Goal: Task Accomplishment & Management: Use online tool/utility

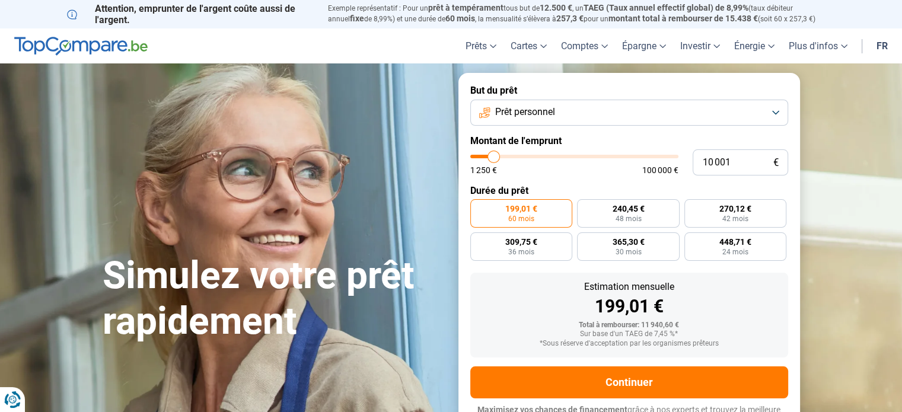
click at [774, 113] on button "Prêt personnel" at bounding box center [629, 113] width 318 height 26
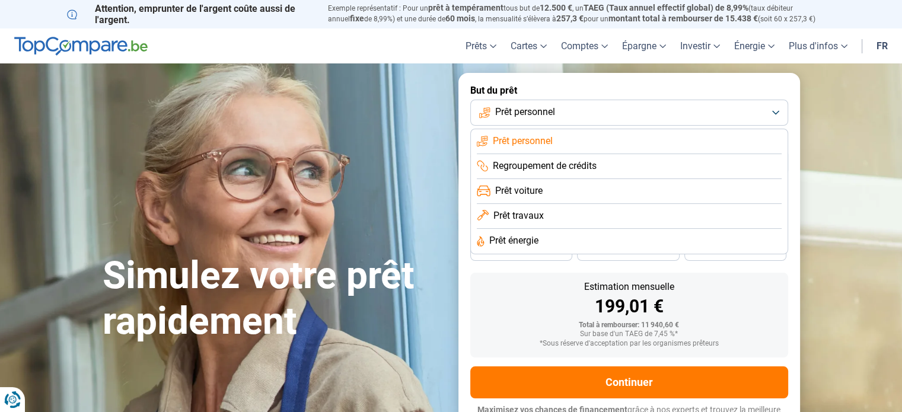
click at [774, 113] on button "Prêt personnel" at bounding box center [629, 113] width 318 height 26
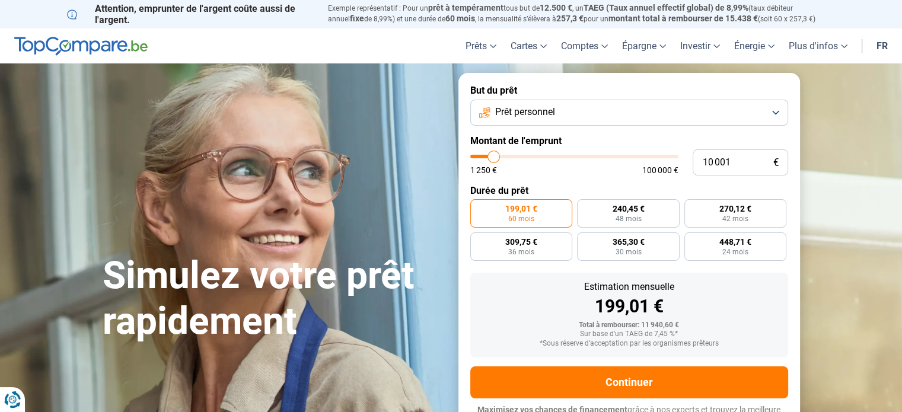
type input "12 750"
type input "12750"
type input "14 250"
type input "14250"
type input "15 750"
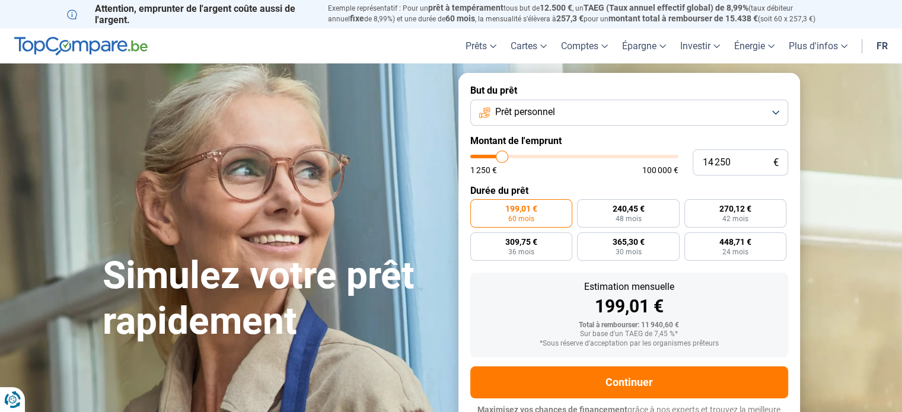
type input "15750"
type input "16 750"
type input "16750"
type input "17 500"
type input "17500"
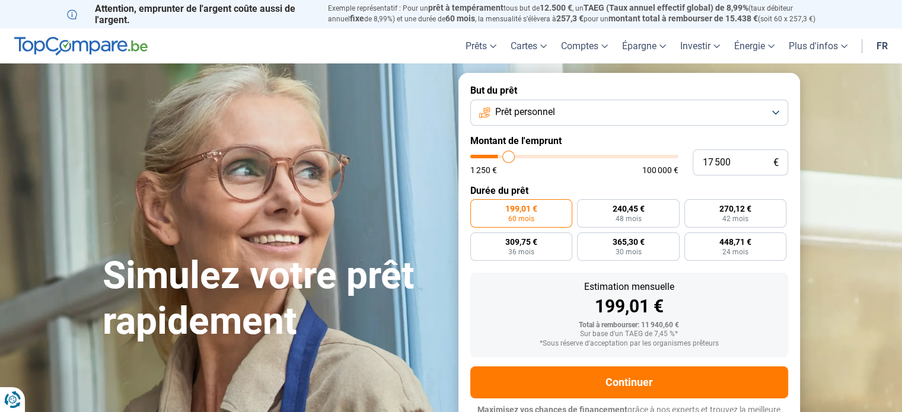
type input "18 500"
type input "18500"
type input "18 750"
type input "18750"
type input "20 250"
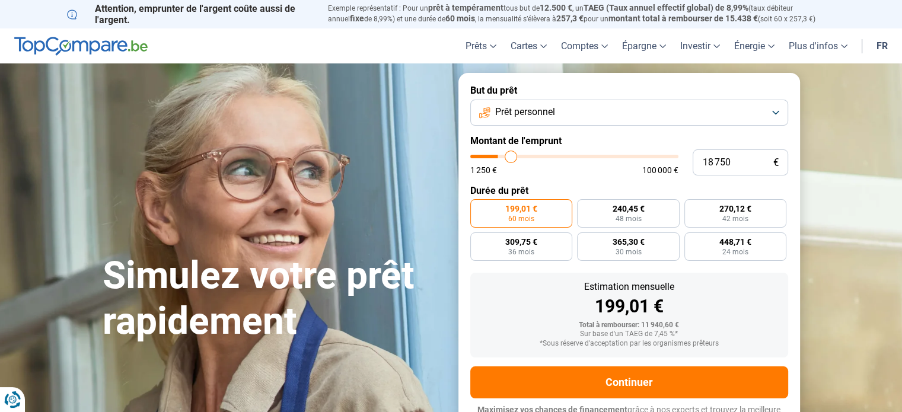
type input "20250"
type input "20 750"
type input "20750"
type input "21 500"
type input "21500"
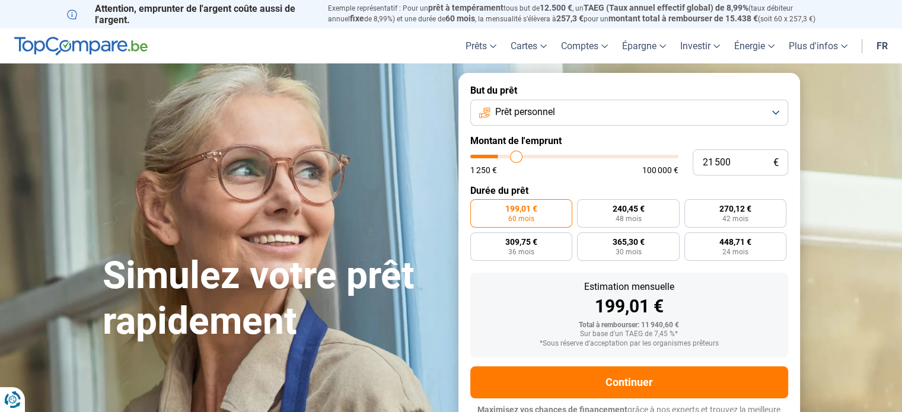
type input "22 250"
type input "22250"
type input "22 500"
type input "22500"
type input "23 250"
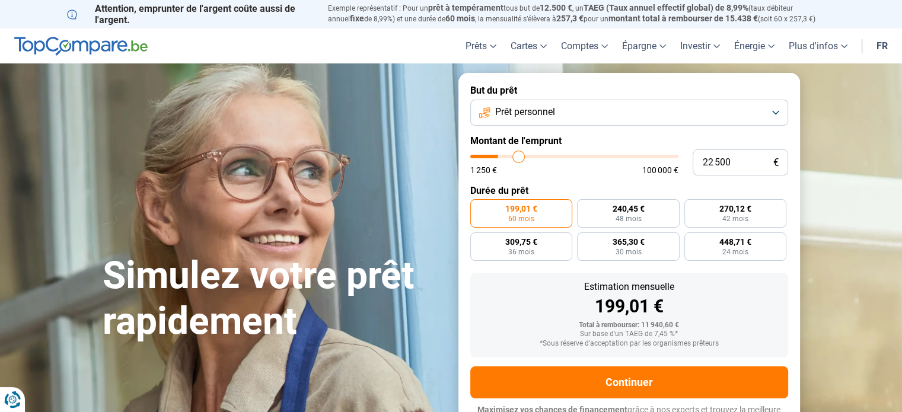
type input "23250"
type input "23 750"
type input "23750"
type input "24 500"
type input "24500"
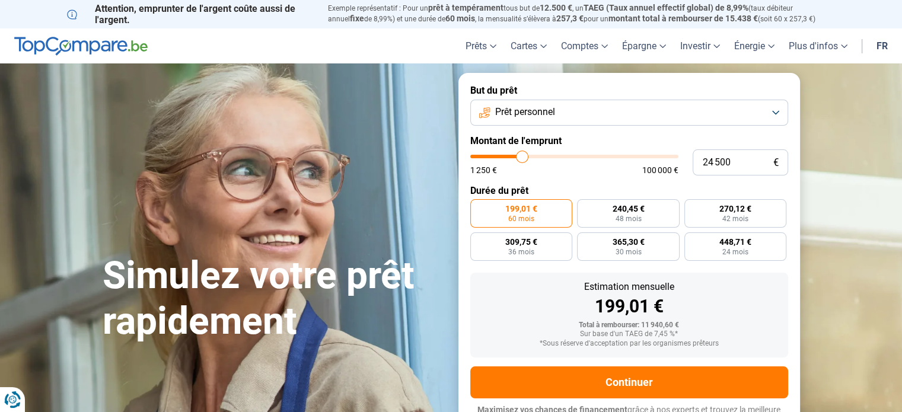
type input "25 000"
type input "25000"
type input "25 250"
type input "25250"
type input "25 500"
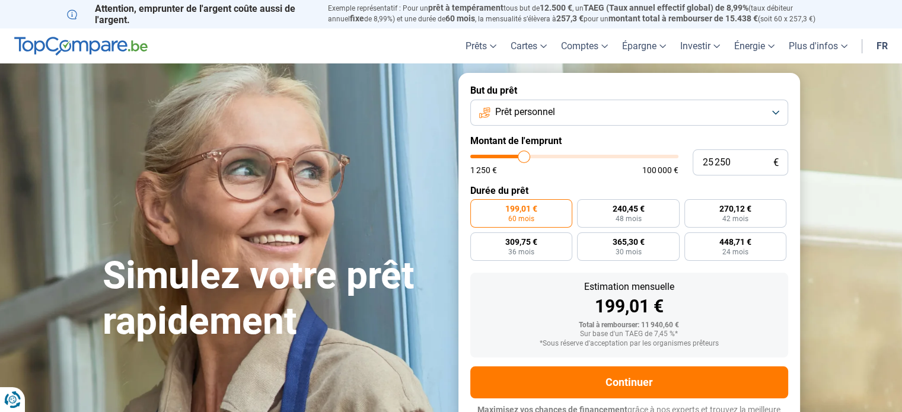
type input "25500"
type input "25 750"
type input "25750"
type input "26 000"
type input "26000"
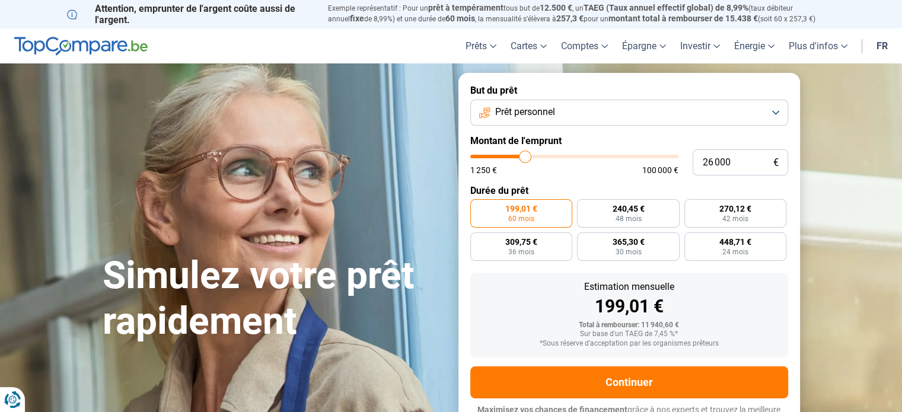
type input "25 750"
type input "25750"
type input "25 500"
type input "25500"
type input "25 250"
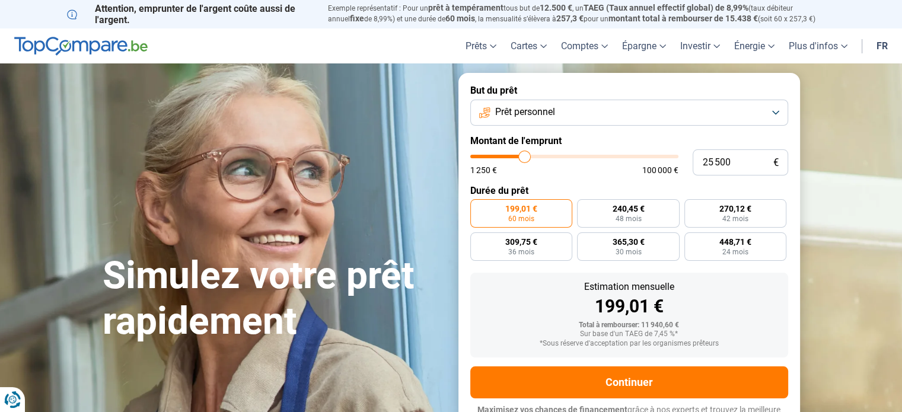
type input "25250"
type input "24 750"
type input "24750"
type input "24 000"
type input "24000"
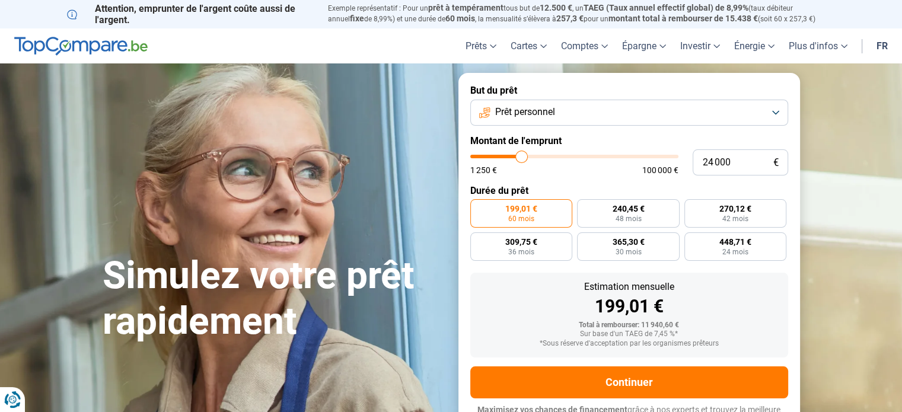
type input "23 500"
type input "23500"
type input "23 250"
type input "23250"
type input "22 500"
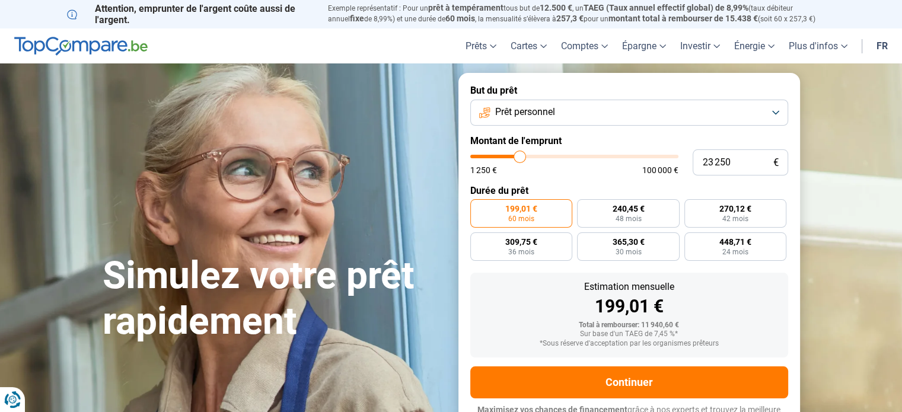
type input "22500"
type input "22 000"
type input "22000"
type input "21 750"
type input "21750"
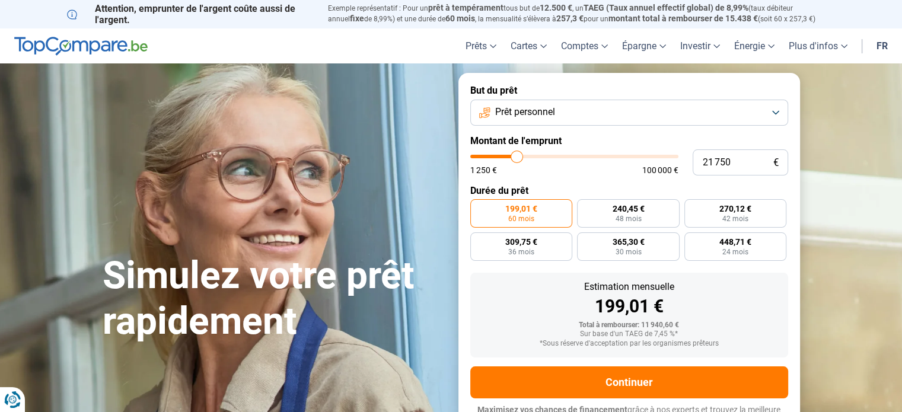
type input "21 500"
type input "21500"
type input "21 250"
type input "21250"
type input "20 750"
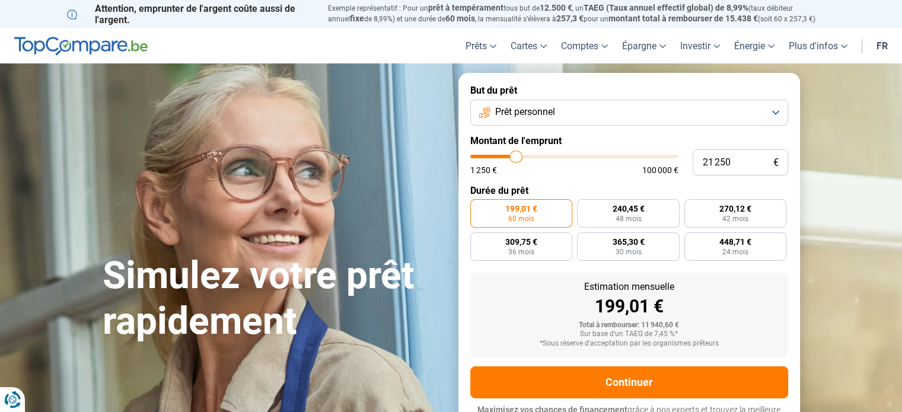
type input "20750"
type input "20 500"
type input "20500"
type input "20 250"
type input "20250"
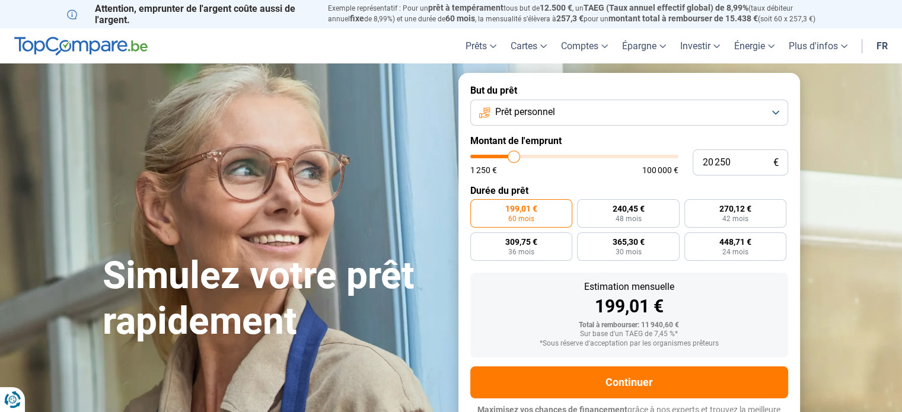
type input "19 750"
type input "19750"
type input "19 500"
type input "19500"
type input "19 250"
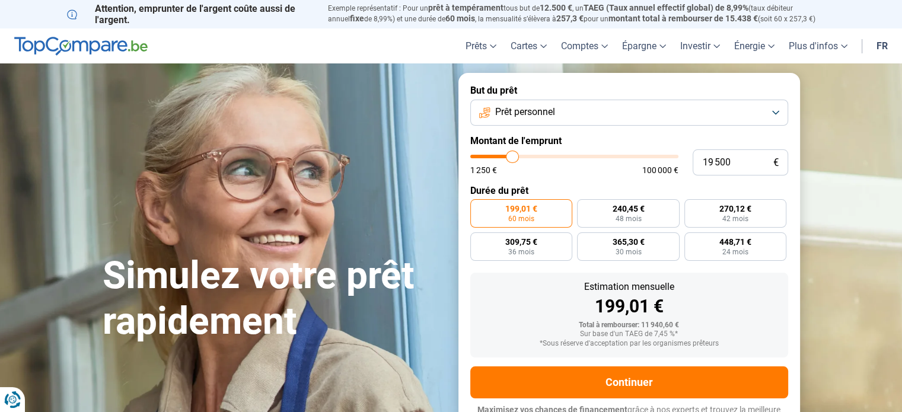
type input "19250"
type input "19 000"
type input "19000"
type input "18 750"
type input "18750"
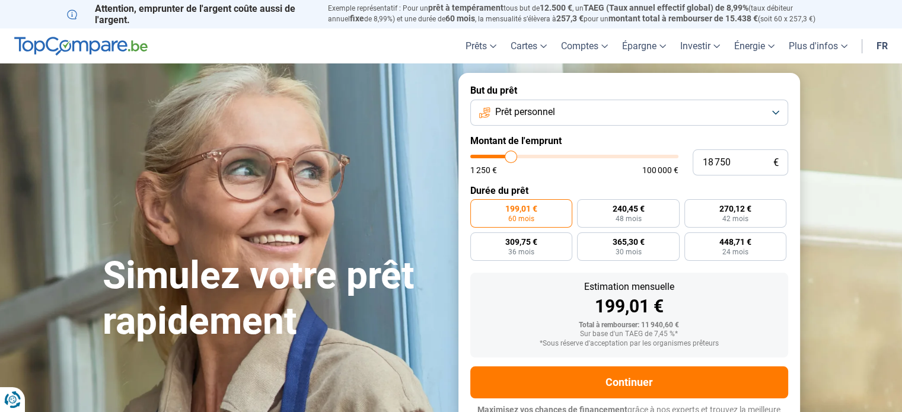
type input "18 500"
type input "18500"
type input "18 250"
type input "18250"
type input "18 000"
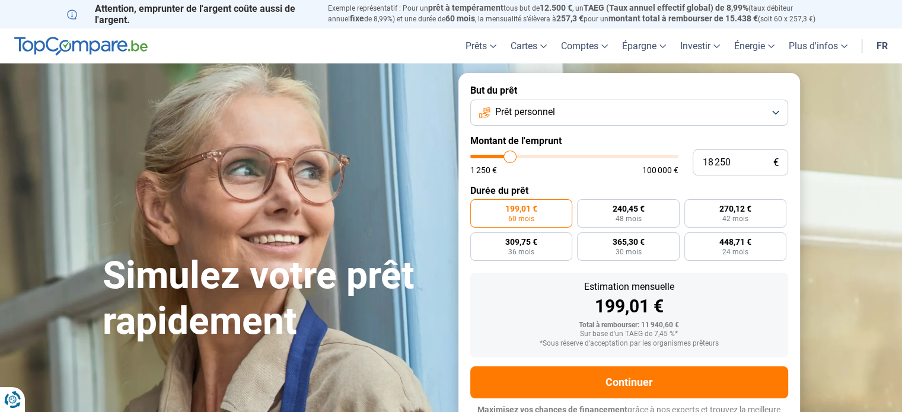
type input "18000"
type input "17 750"
type input "17750"
type input "17 250"
type input "17250"
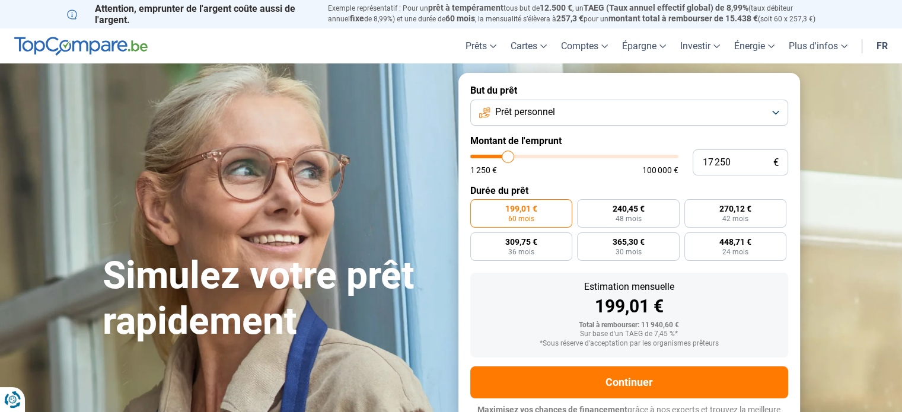
type input "17 000"
type input "17000"
type input "16 750"
type input "16750"
type input "16 250"
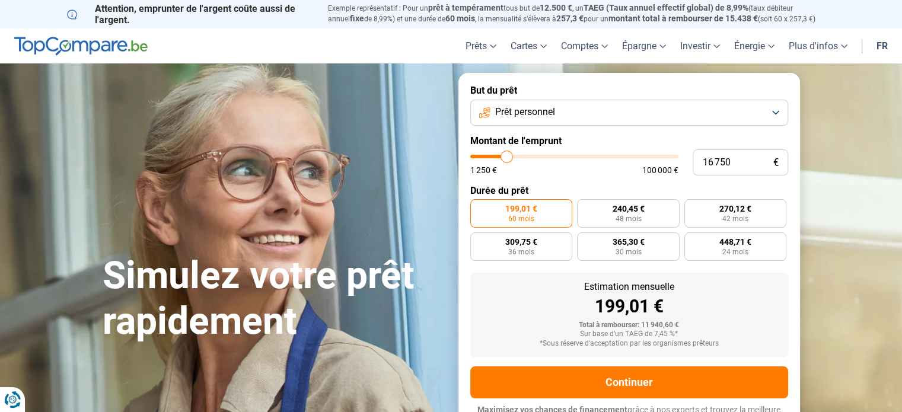
type input "16250"
type input "16 000"
type input "16000"
type input "15 750"
type input "15750"
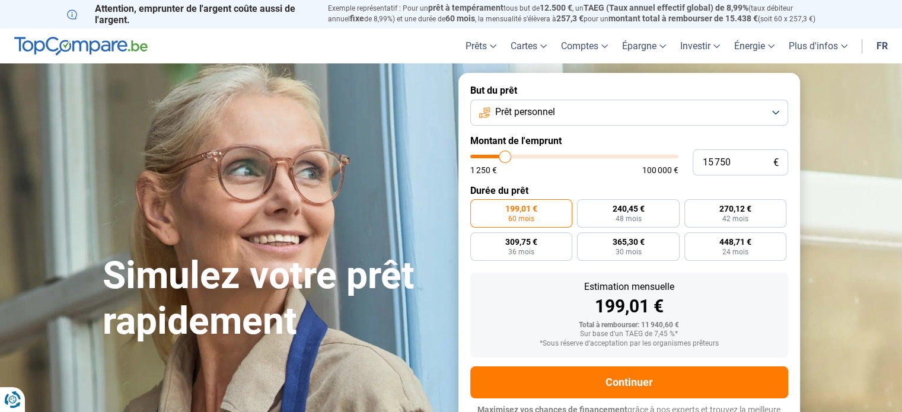
type input "15 500"
type input "15500"
type input "15 250"
type input "15250"
type input "15 000"
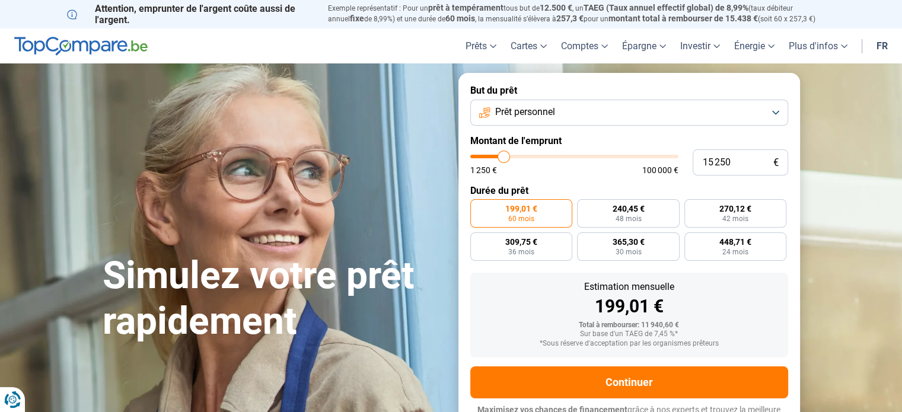
type input "15000"
type input "14 750"
type input "14750"
type input "14 500"
type input "14500"
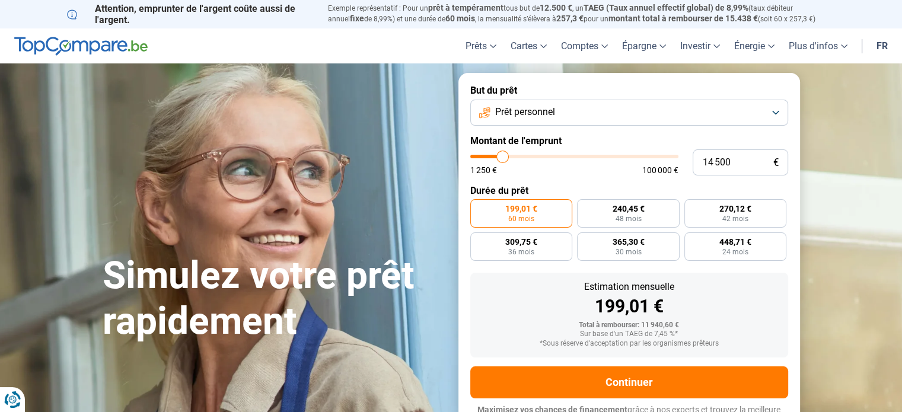
type input "14 250"
type input "14250"
type input "14 000"
type input "14000"
type input "13 750"
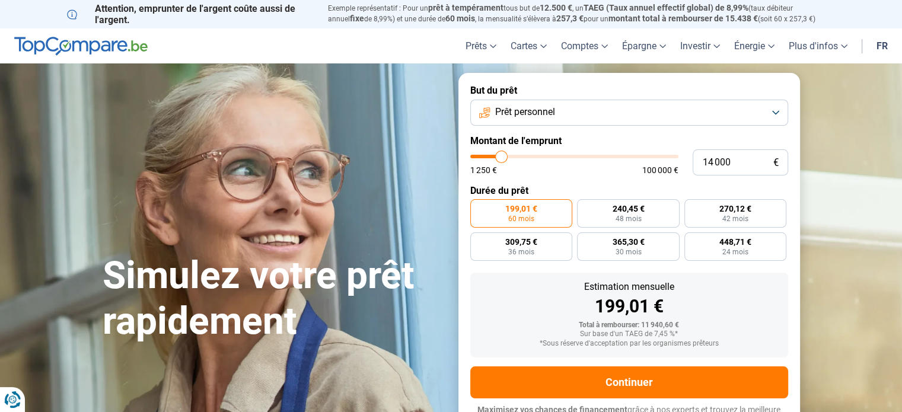
type input "13750"
type input "13 500"
type input "13500"
type input "13 250"
type input "13250"
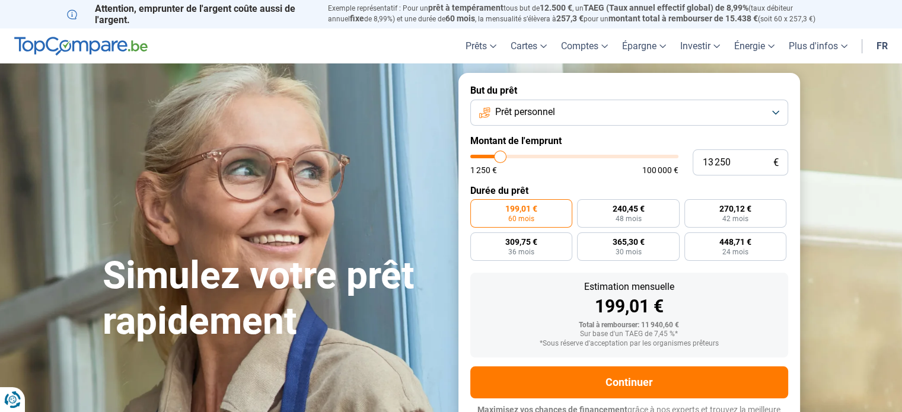
type input "13 000"
type input "13000"
type input "12 750"
type input "12750"
type input "12 500"
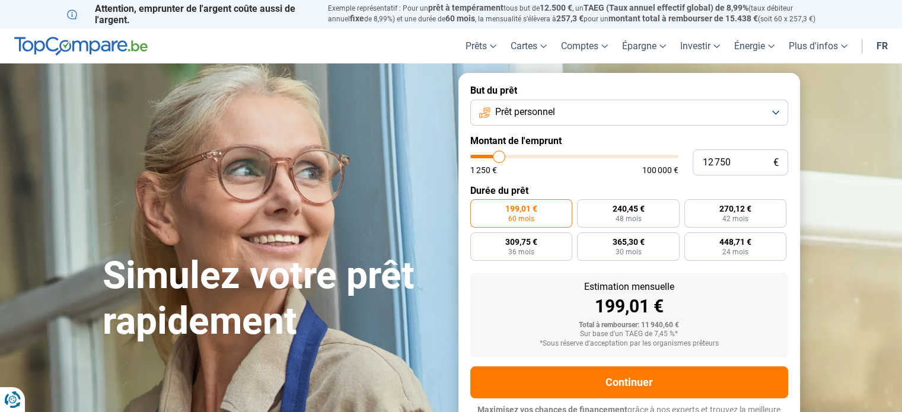
type input "12500"
type input "12 250"
type input "12250"
type input "12 000"
type input "12000"
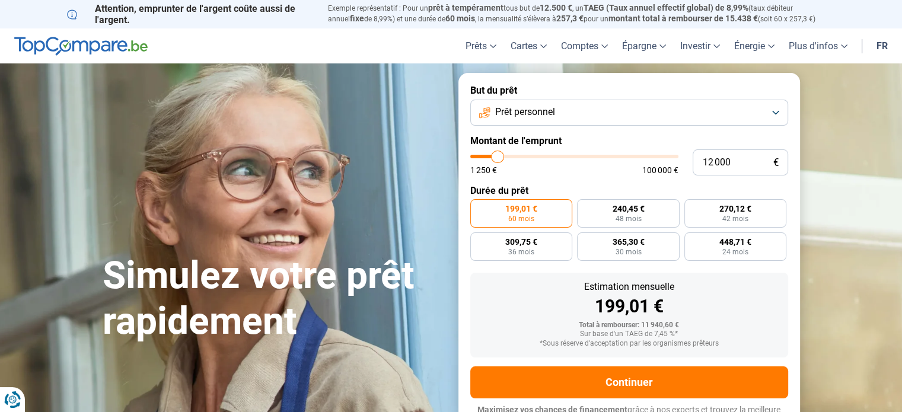
type input "11 750"
type input "11750"
type input "11 500"
type input "11500"
type input "11 250"
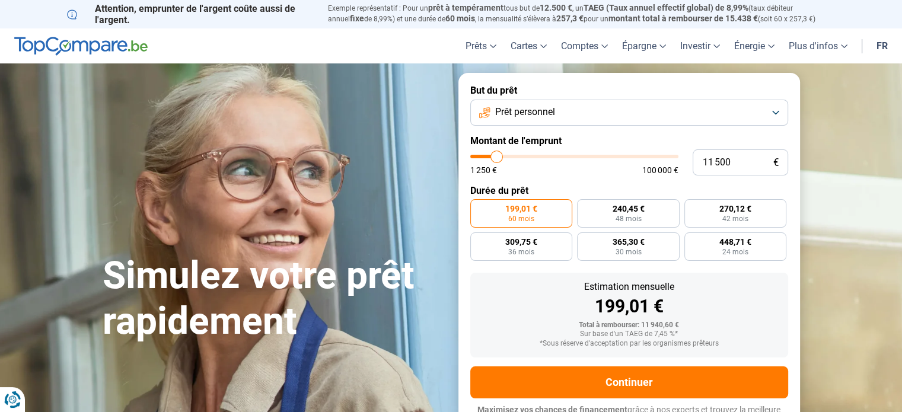
type input "11250"
type input "10 750"
type input "10750"
type input "10 500"
type input "10500"
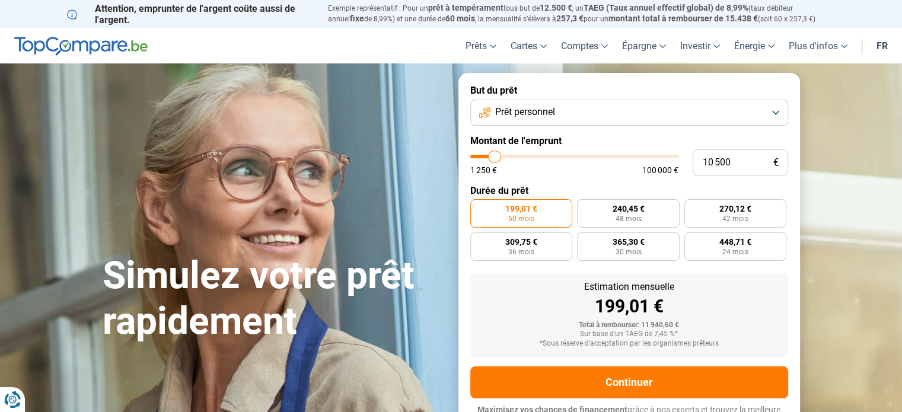
type input "10 250"
type input "10250"
type input "10 000"
type input "10000"
type input "9 750"
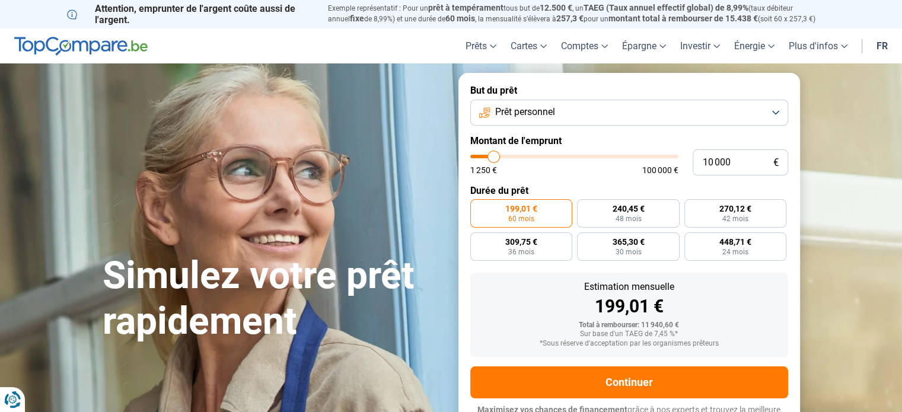
type input "9750"
type input "9 250"
type input "9250"
type input "9 000"
type input "9000"
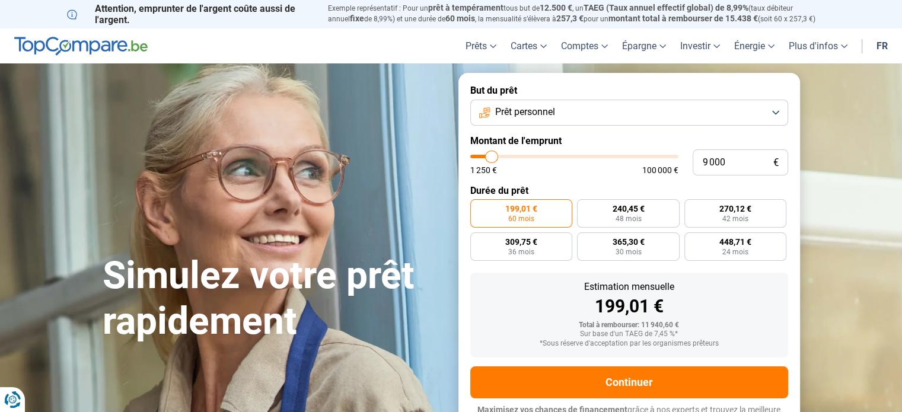
type input "8 750"
type input "8750"
type input "8 500"
type input "8500"
type input "8 250"
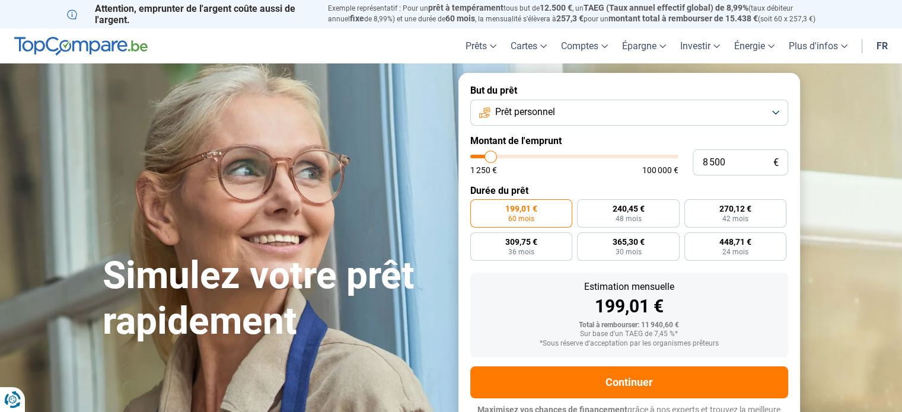
type input "8250"
type input "8 750"
type input "8750"
type input "9 000"
type input "9000"
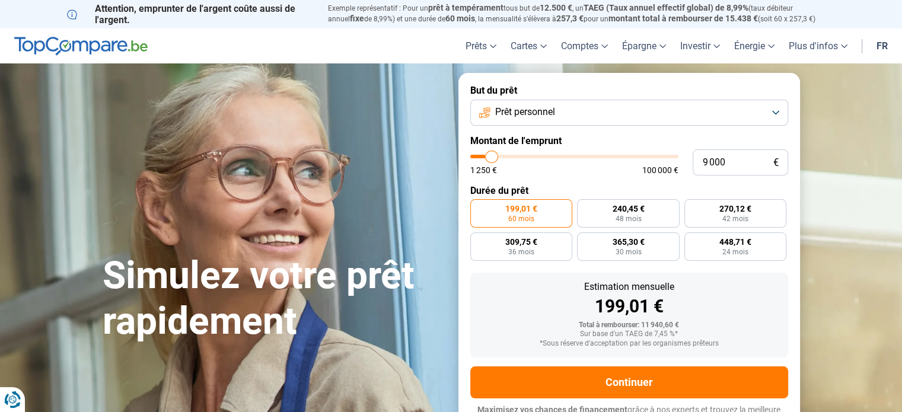
type input "9 750"
type input "9750"
type input "10 000"
type input "10000"
type input "10 250"
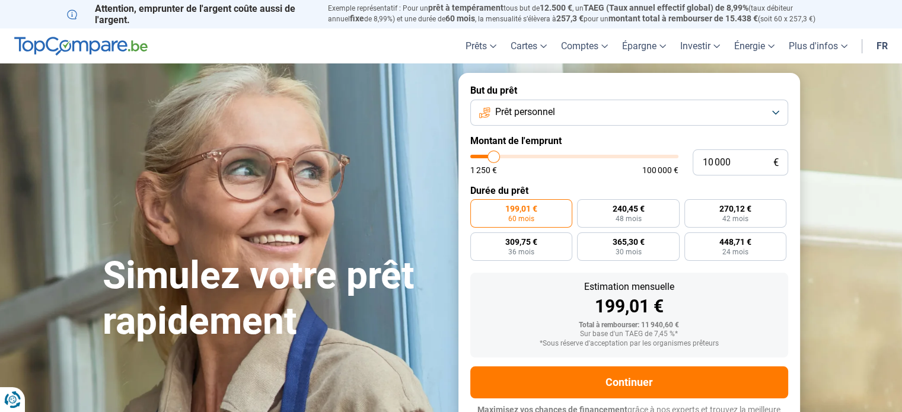
type input "10250"
type input "10 750"
type input "10750"
type input "11 000"
type input "11000"
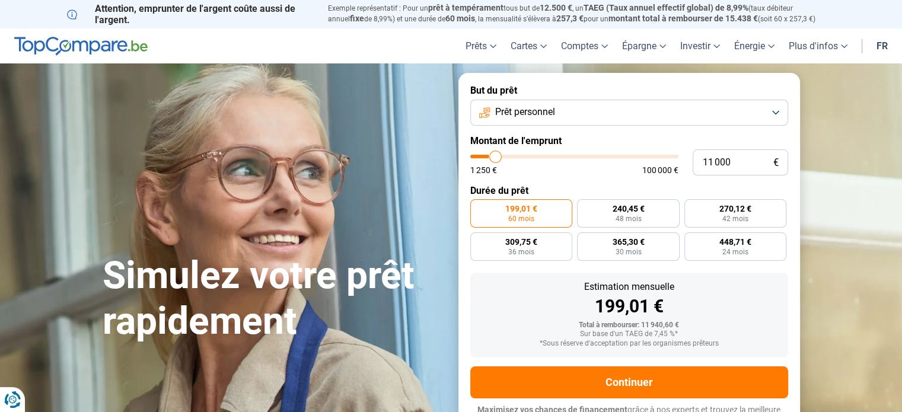
type input "11 250"
type input "11250"
type input "11 500"
type input "11500"
type input "11 750"
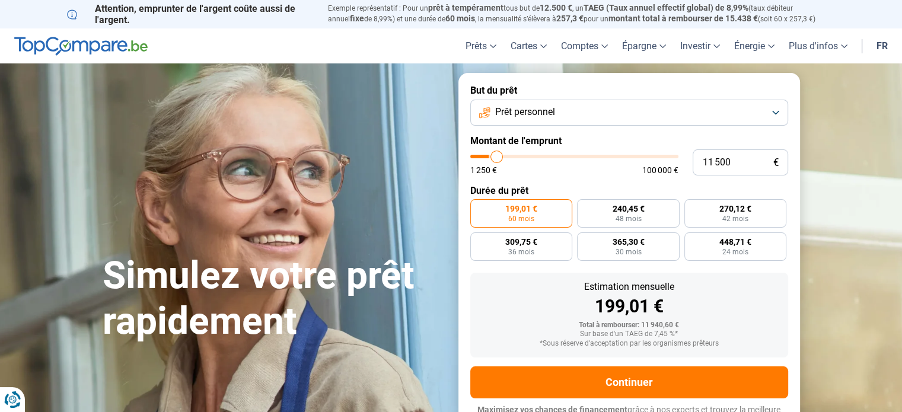
type input "11750"
type input "12 000"
type input "12000"
click at [498, 158] on input "range" at bounding box center [574, 157] width 208 height 4
